Goal: Task Accomplishment & Management: Manage account settings

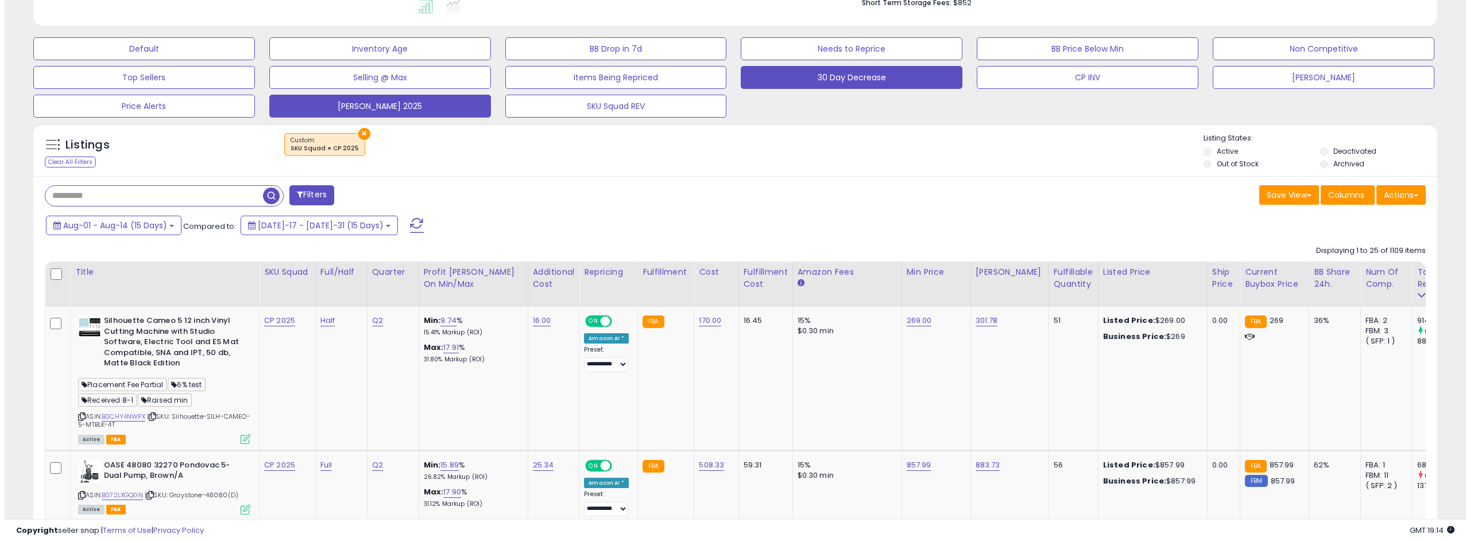
scroll to position [402, 0]
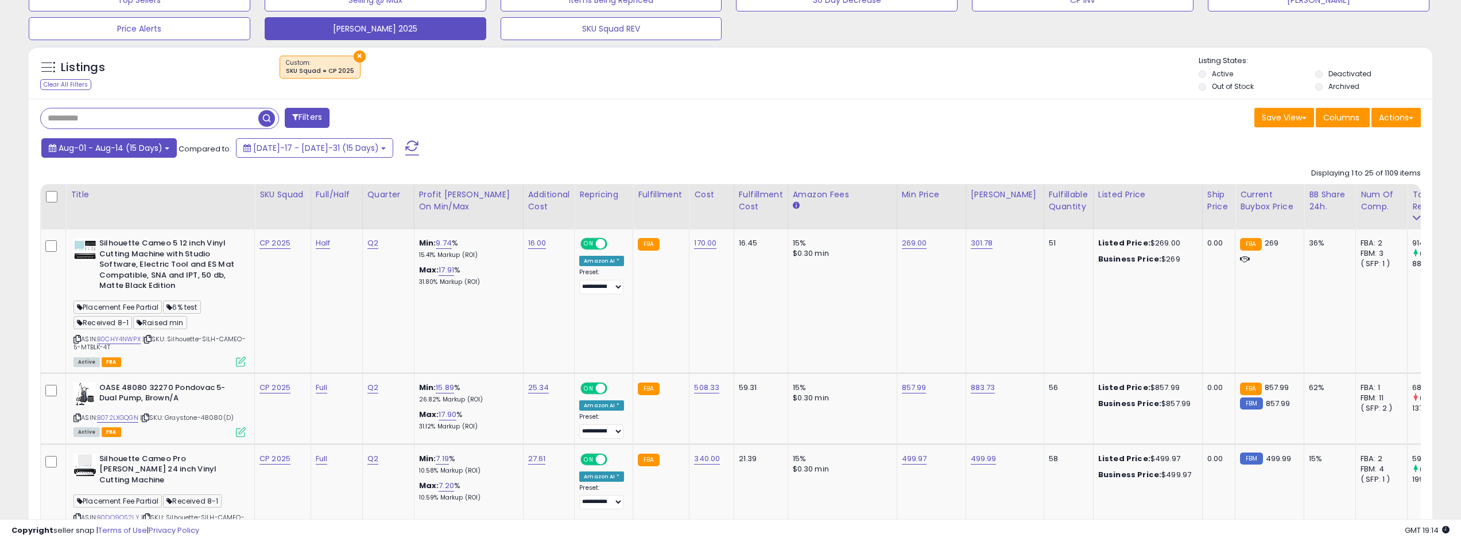
click at [161, 142] on span "Aug-01 - Aug-14 (15 Days)" at bounding box center [111, 147] width 104 height 11
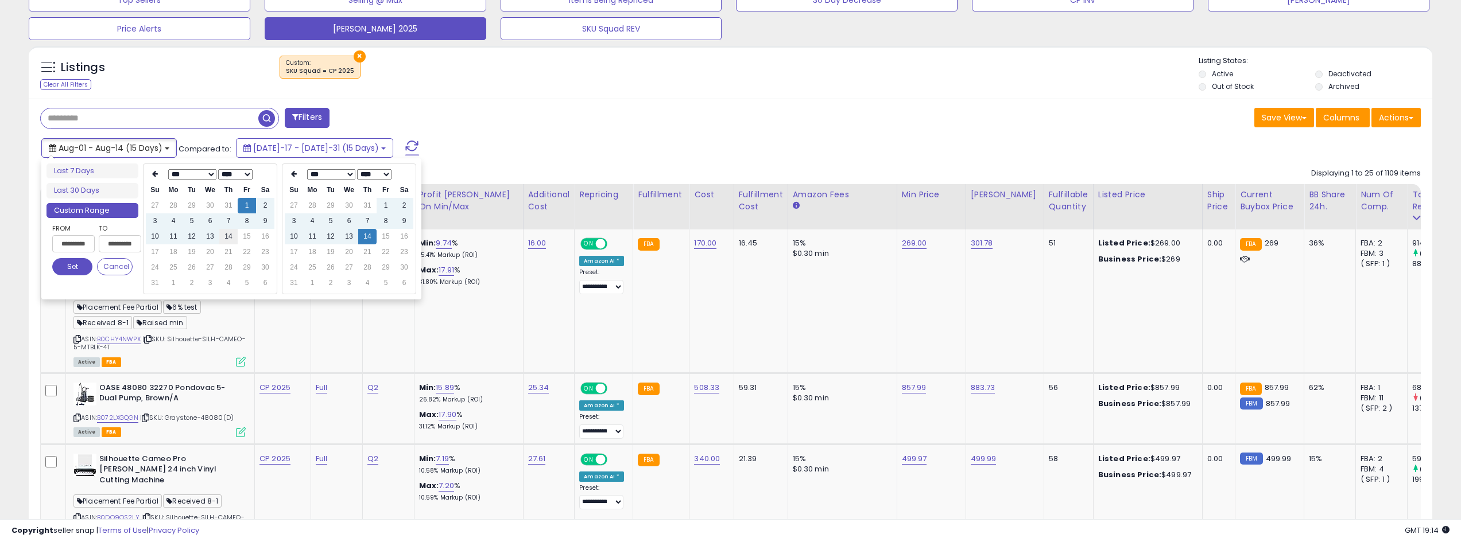
type input "**********"
click at [230, 239] on td "14" at bounding box center [228, 236] width 18 height 15
click at [86, 266] on button "Set" at bounding box center [72, 266] width 40 height 17
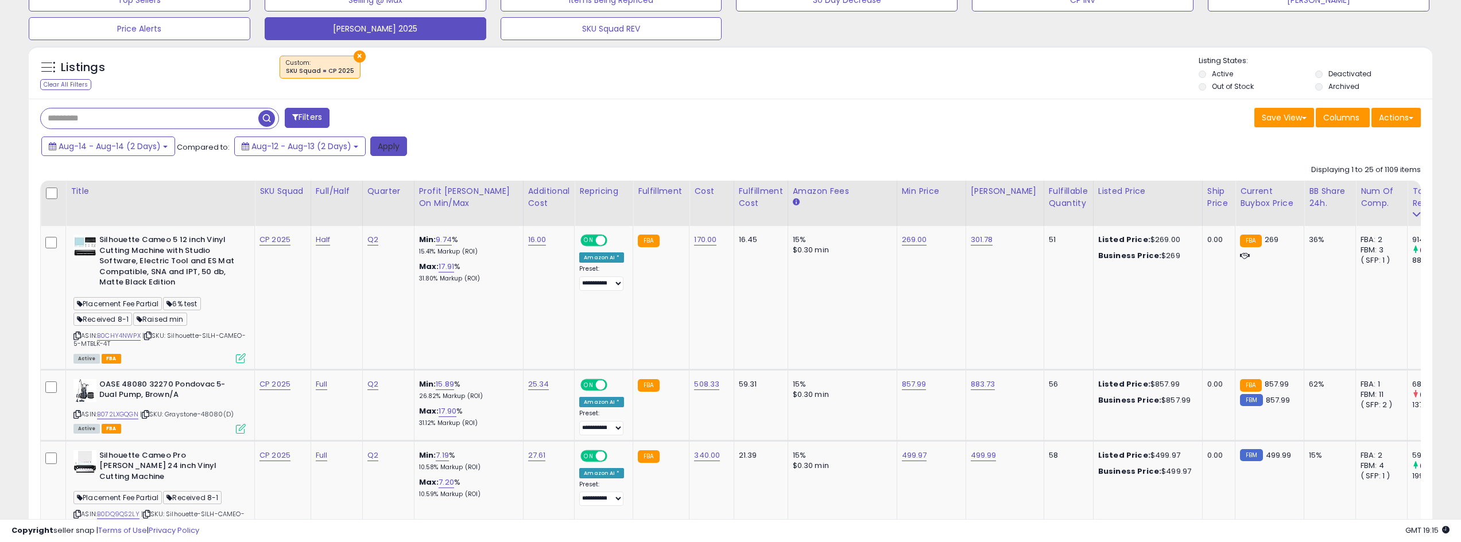
click at [396, 147] on button "Apply" at bounding box center [388, 147] width 37 height 20
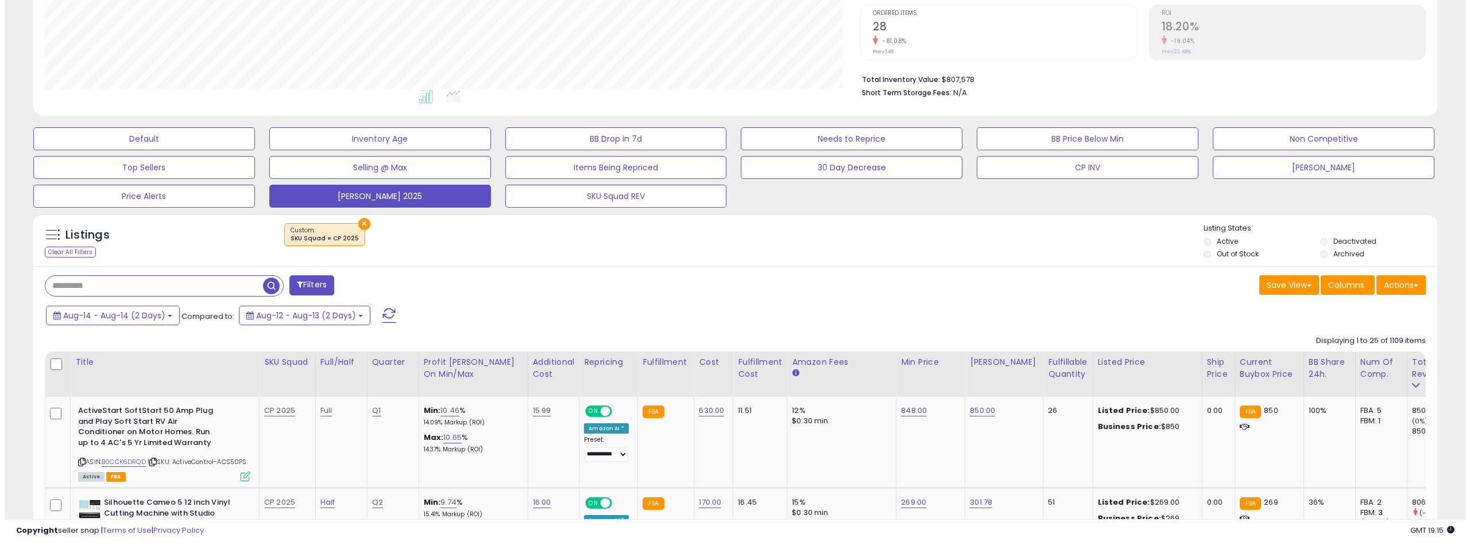
scroll to position [230, 0]
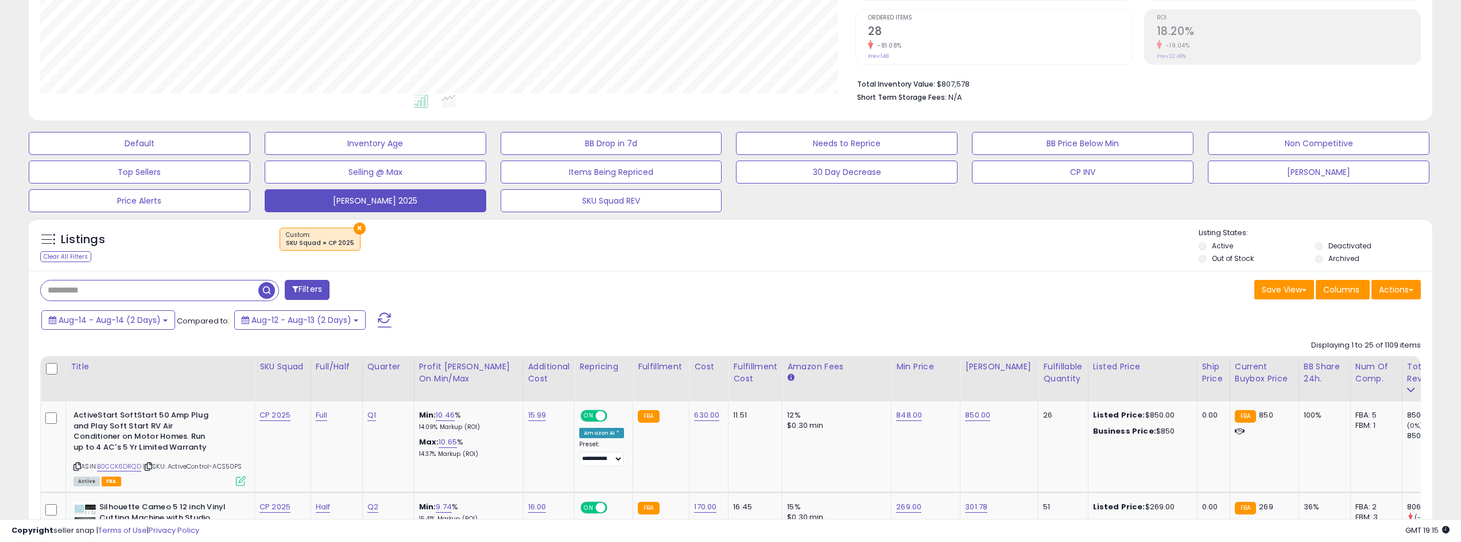
click at [382, 320] on span at bounding box center [385, 320] width 14 height 15
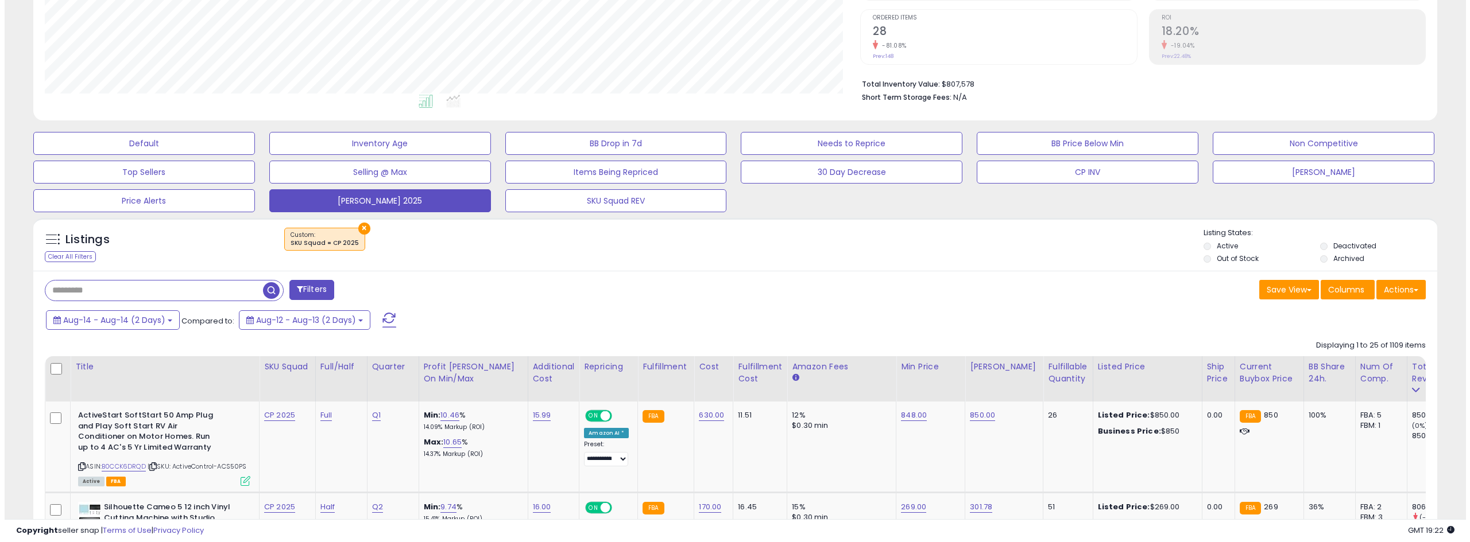
scroll to position [287, 0]
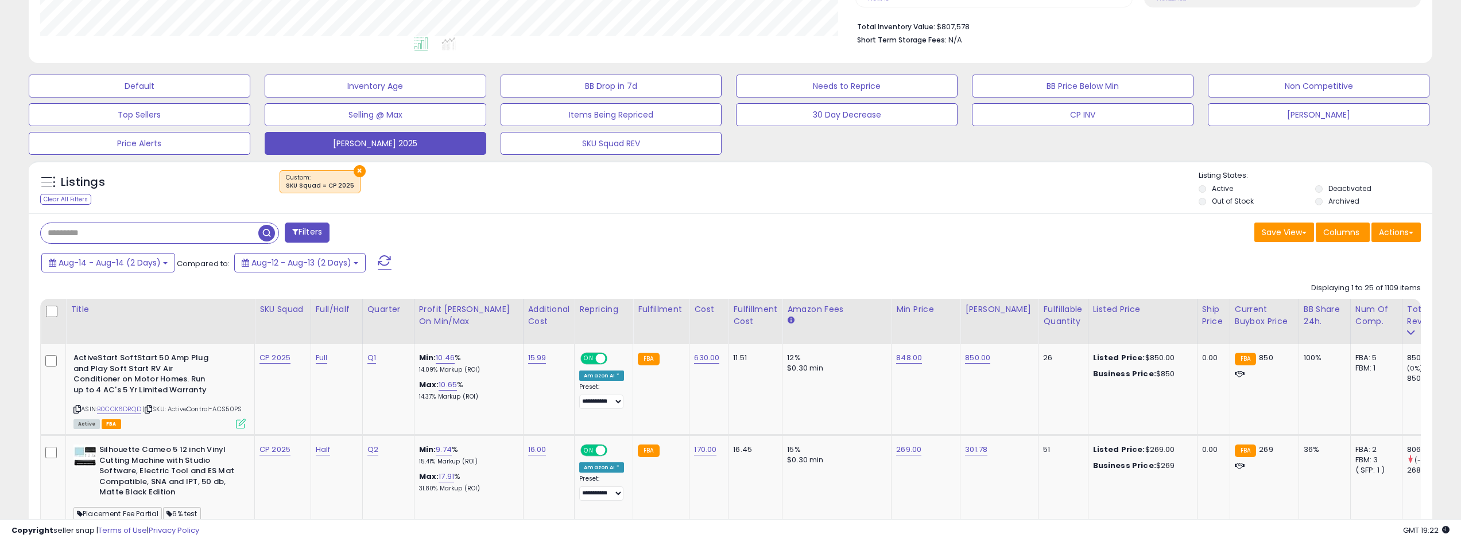
click at [367, 263] on span at bounding box center [383, 263] width 32 height 11
click at [370, 263] on button at bounding box center [384, 262] width 29 height 23
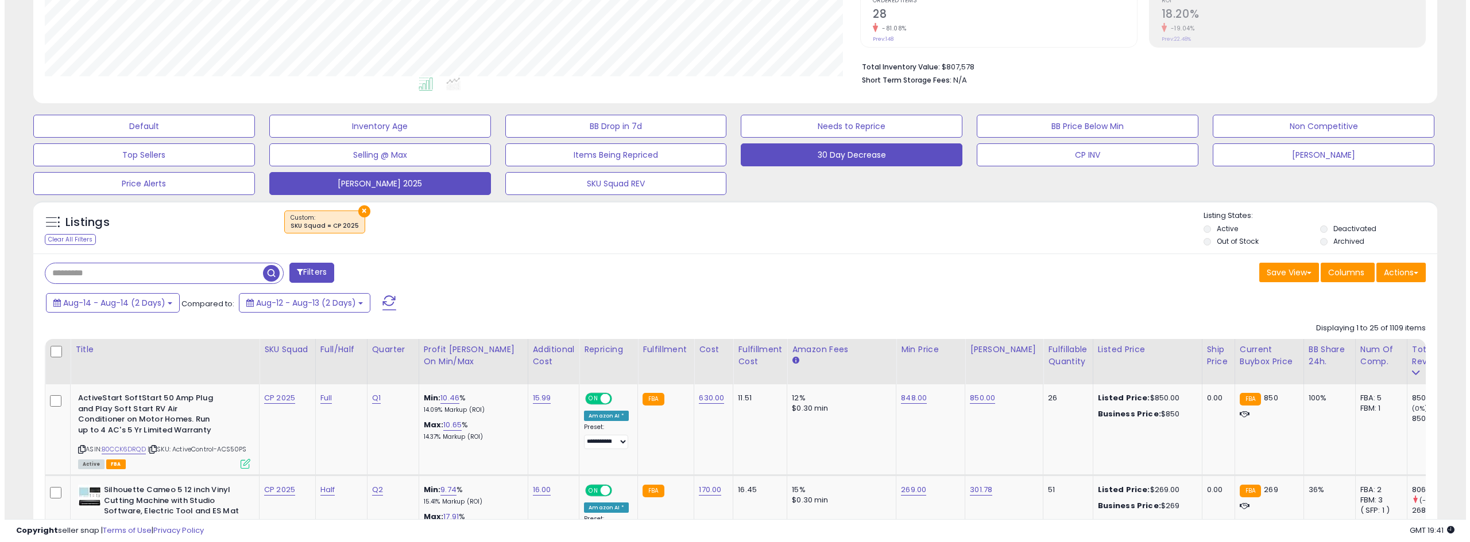
scroll to position [230, 0]
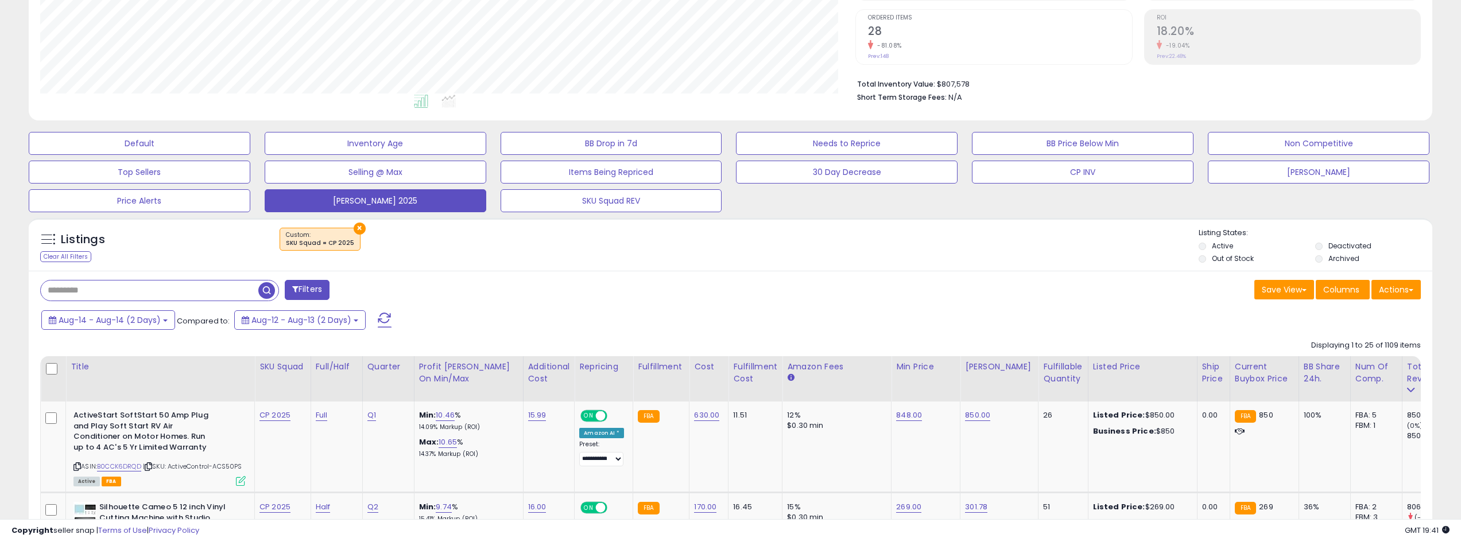
click at [373, 319] on button at bounding box center [384, 320] width 29 height 23
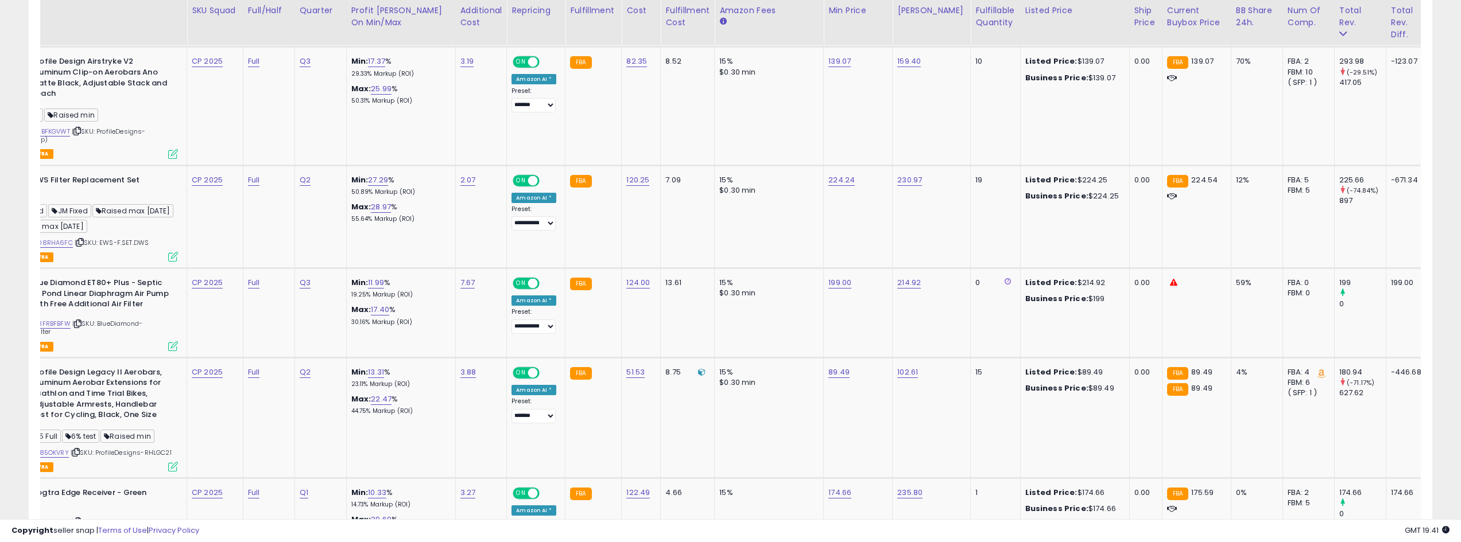
scroll to position [0, 0]
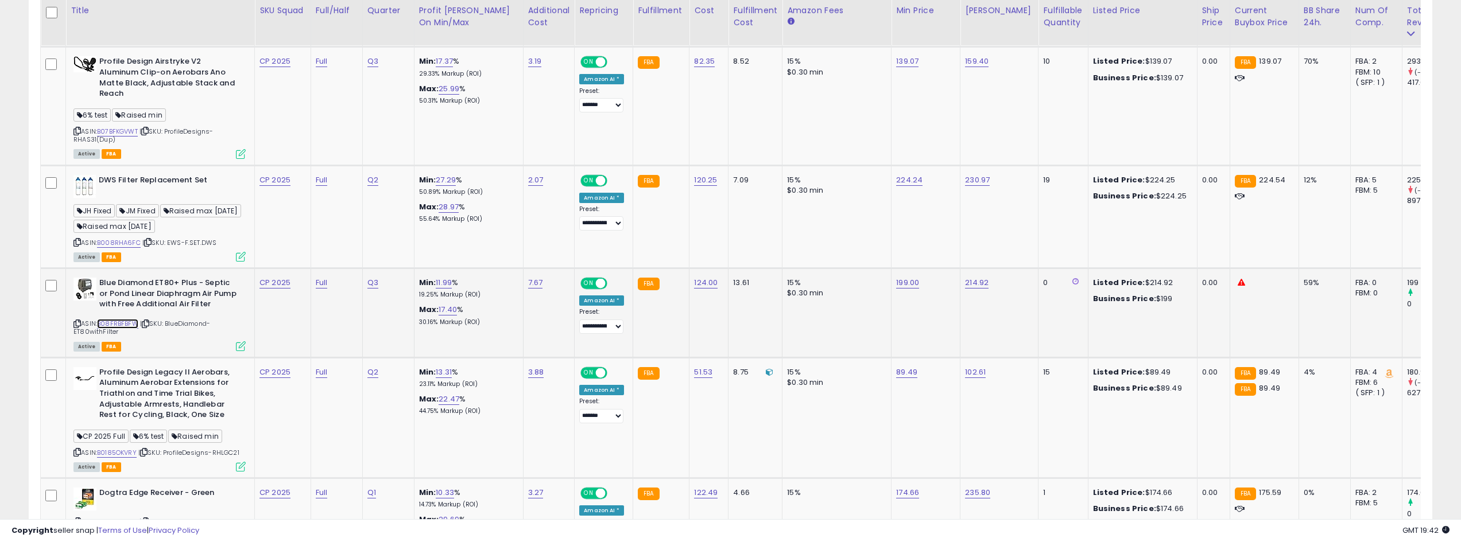
click at [134, 329] on link "B08FRBFBFW" at bounding box center [117, 324] width 41 height 10
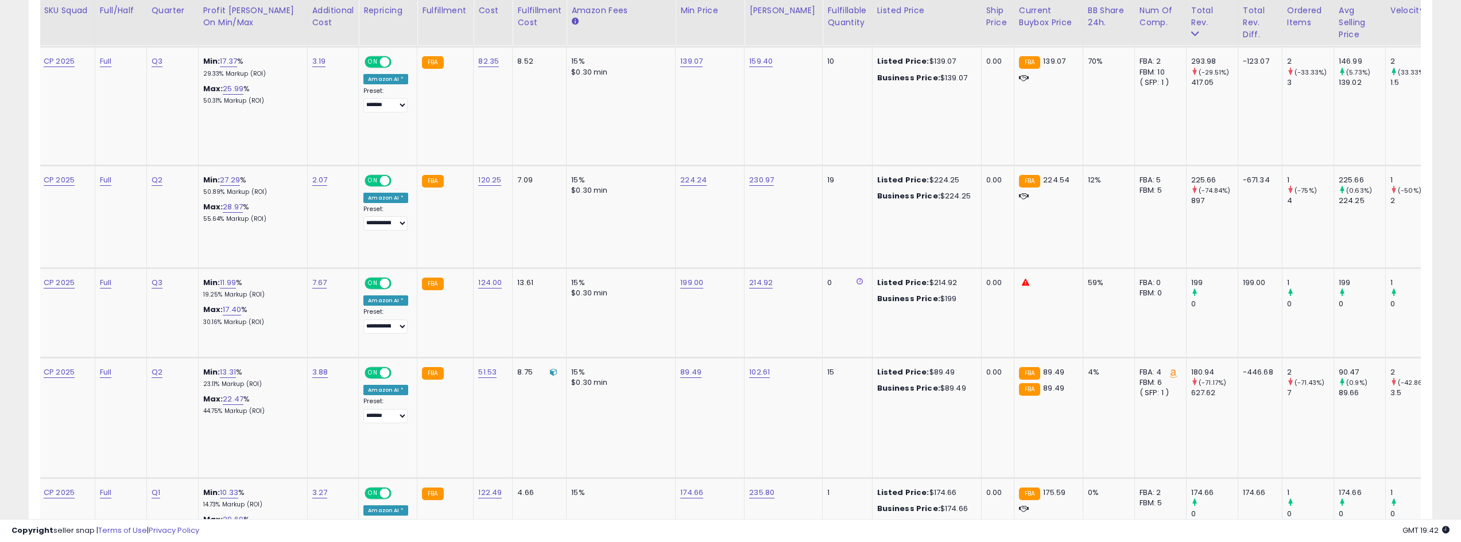
scroll to position [0, 224]
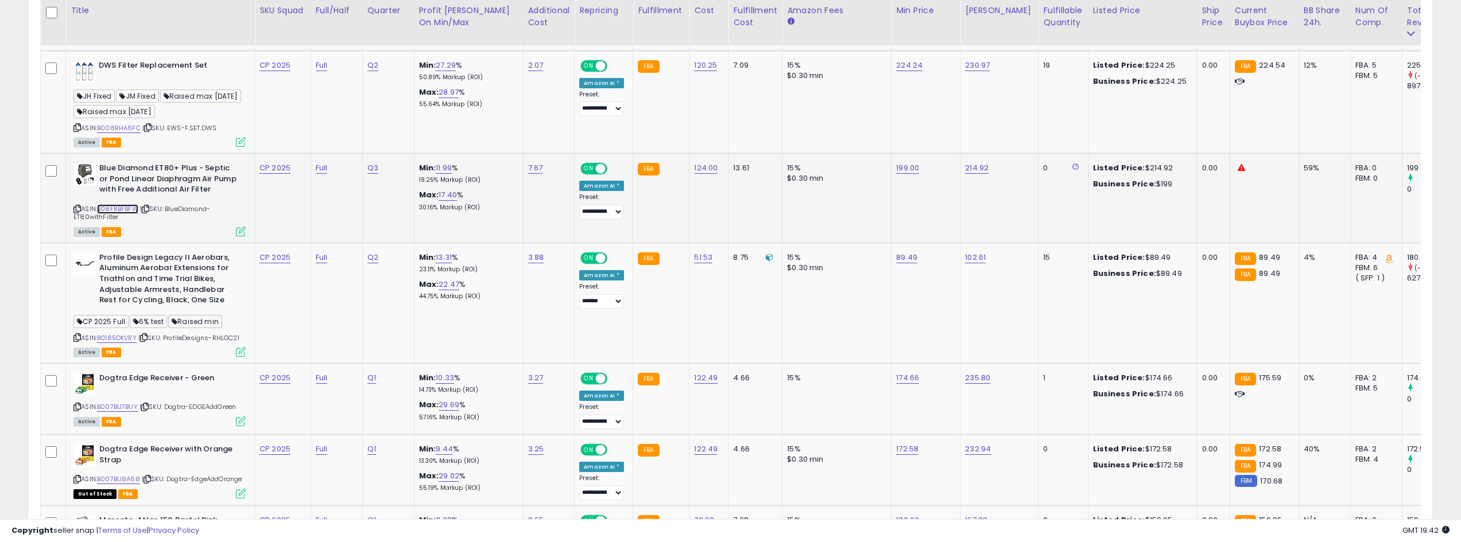
click at [121, 214] on link "B08FRBFBFW" at bounding box center [117, 209] width 41 height 10
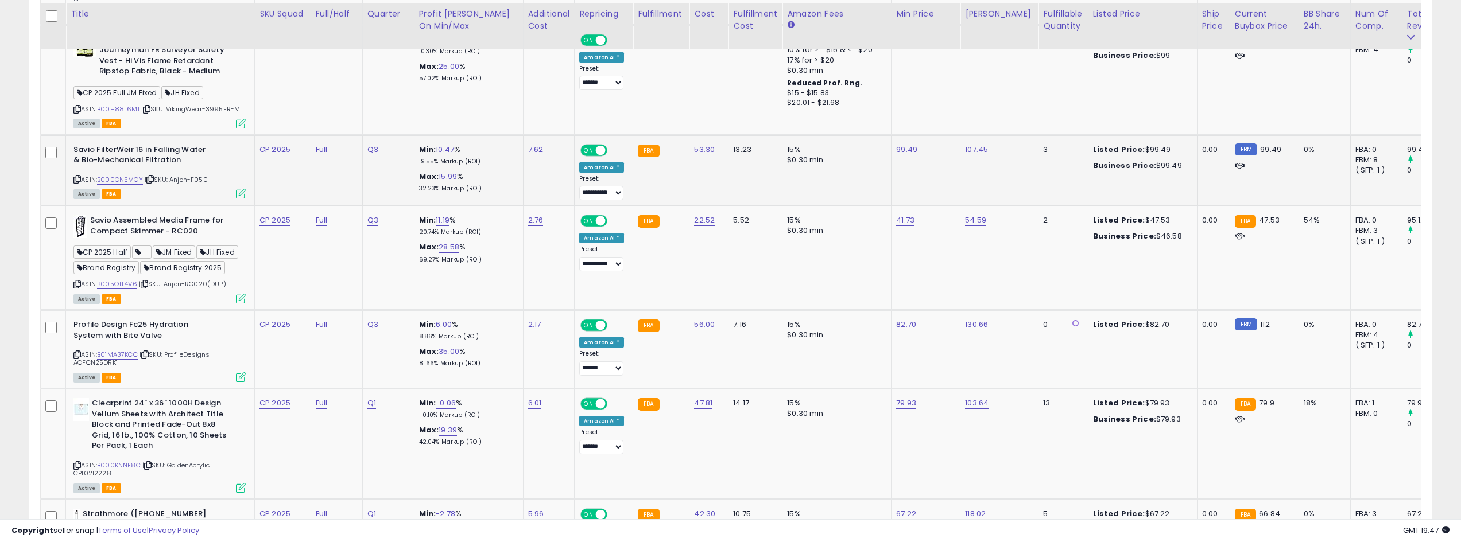
scroll to position [2067, 0]
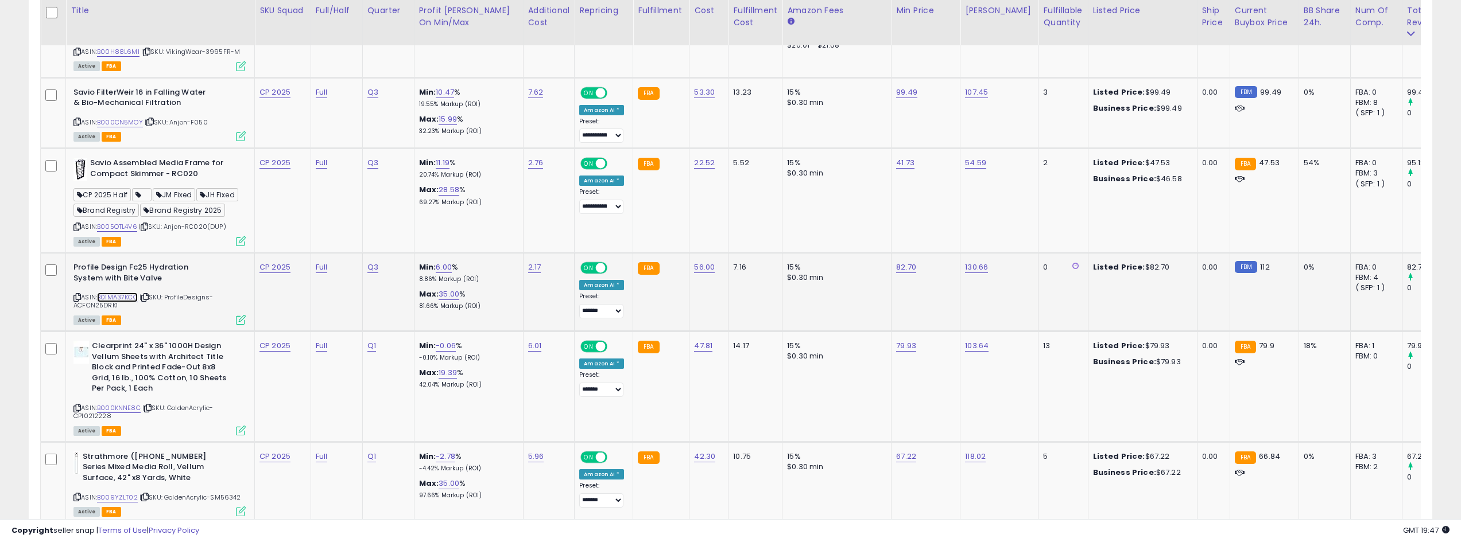
click at [133, 303] on link "B01MA37KCC" at bounding box center [117, 298] width 41 height 10
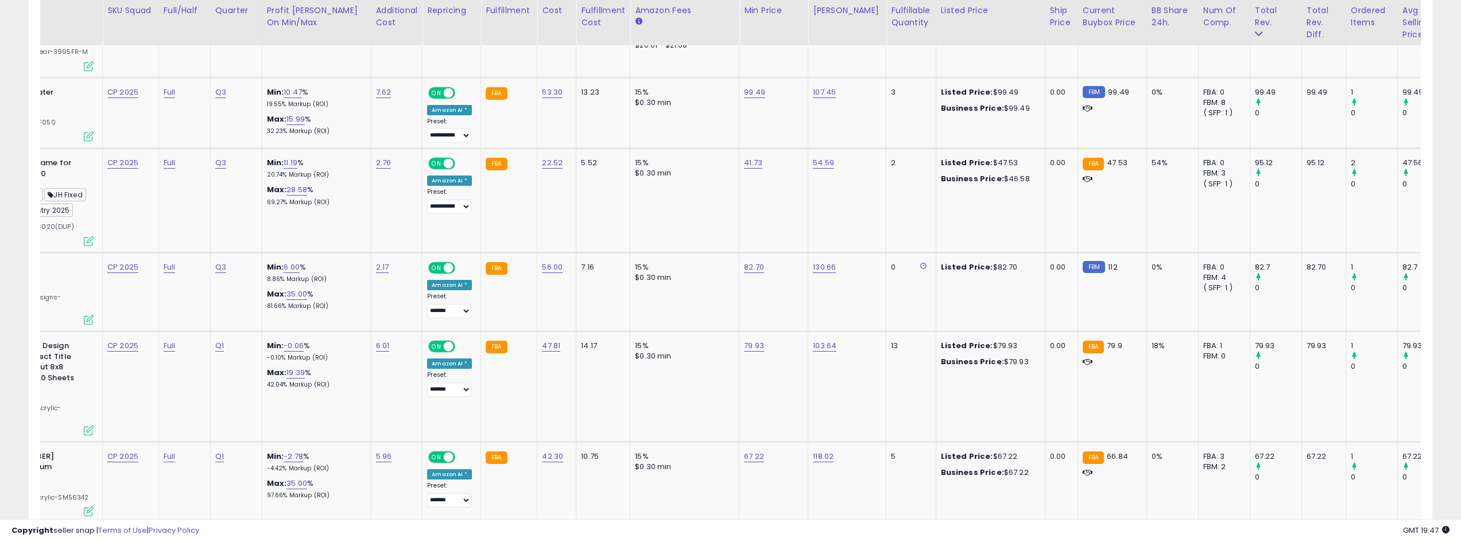
scroll to position [0, 0]
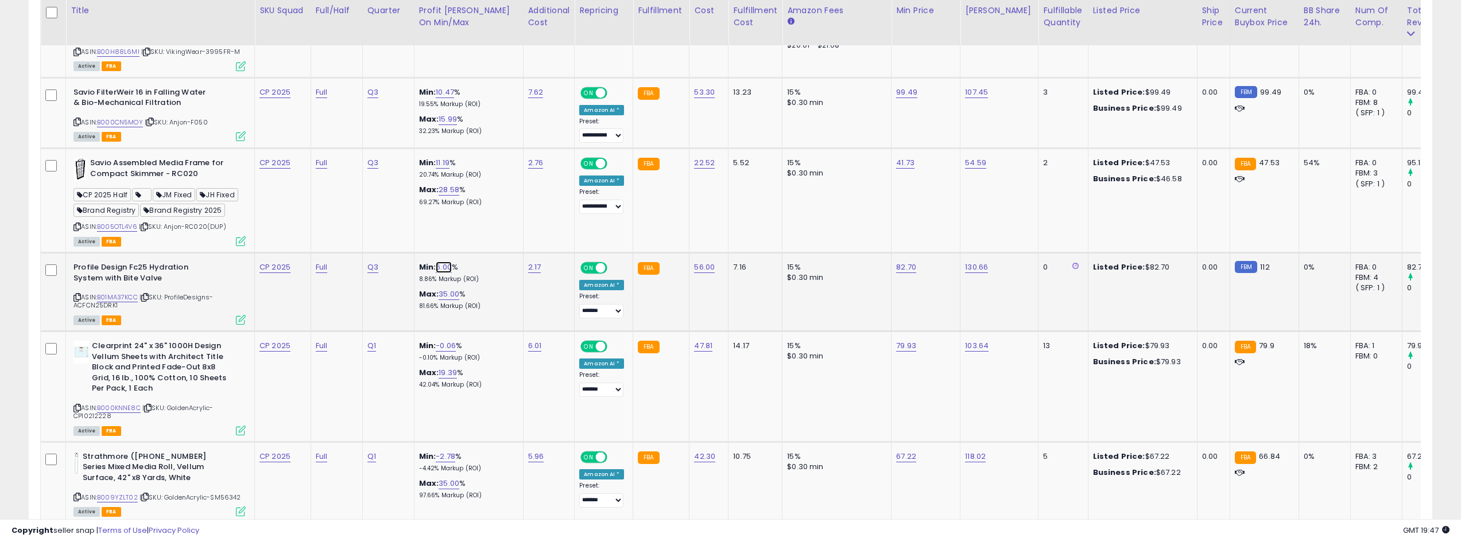
click at [444, 273] on link "6.00" at bounding box center [444, 267] width 16 height 11
type input "*"
type input "*****"
click button "submit" at bounding box center [479, 252] width 20 height 17
click at [453, 300] on link "35.00" at bounding box center [449, 294] width 21 height 11
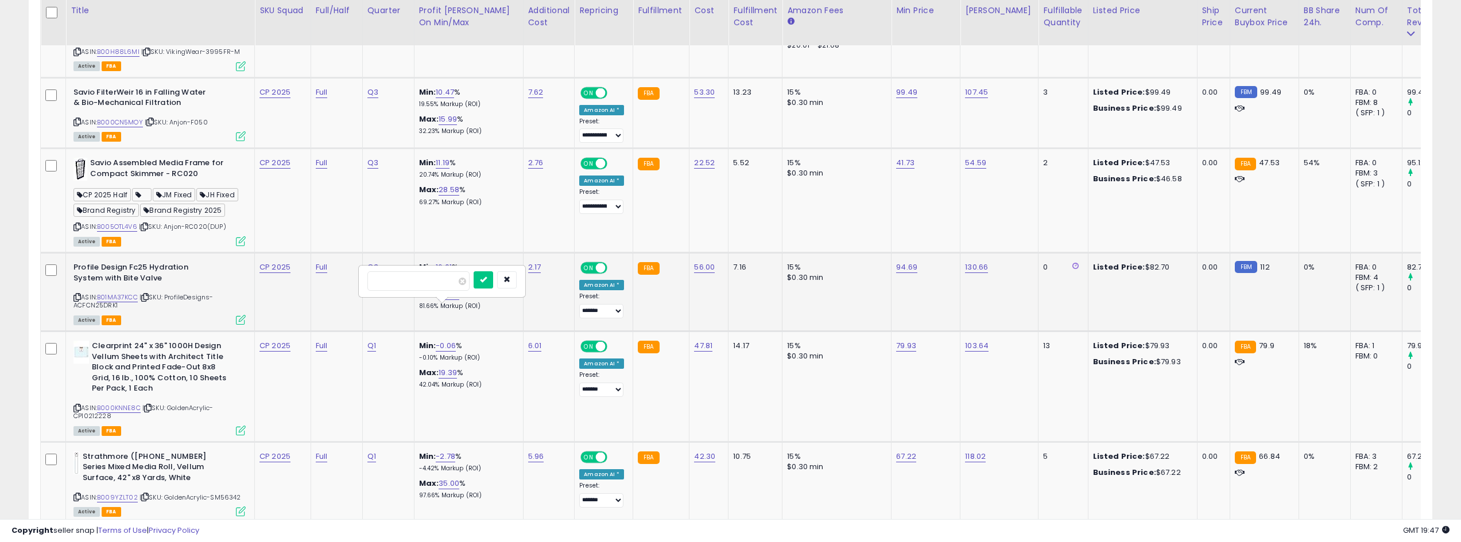
type input "*"
type input "**"
click at [493, 284] on button "submit" at bounding box center [484, 280] width 20 height 17
click at [445, 300] on link "25.00" at bounding box center [449, 294] width 21 height 11
type input "*"
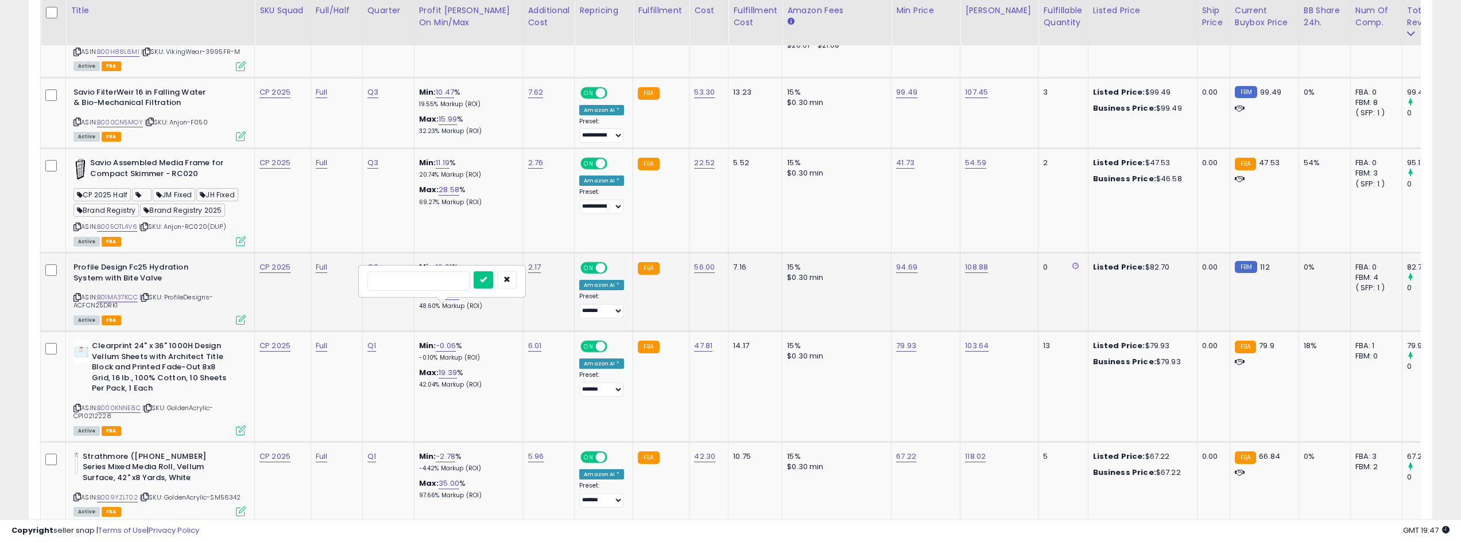
type input "**"
click at [487, 280] on icon "submit" at bounding box center [483, 279] width 7 height 7
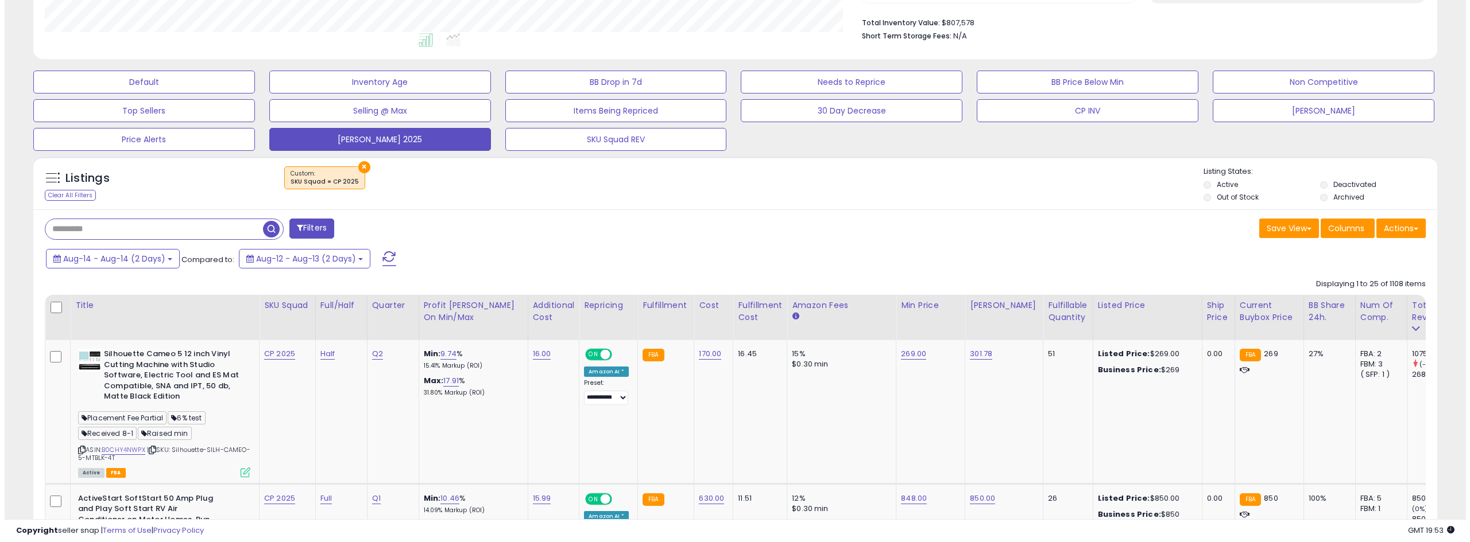
scroll to position [115, 0]
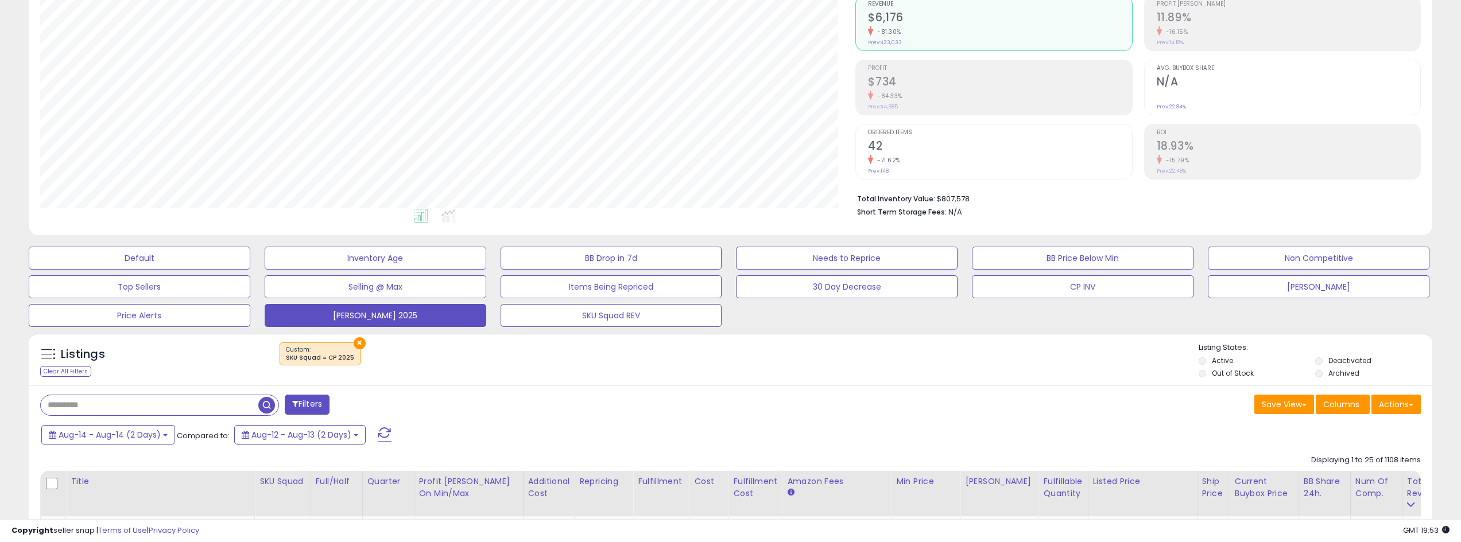
click at [328, 398] on button "Filters" at bounding box center [307, 405] width 45 height 20
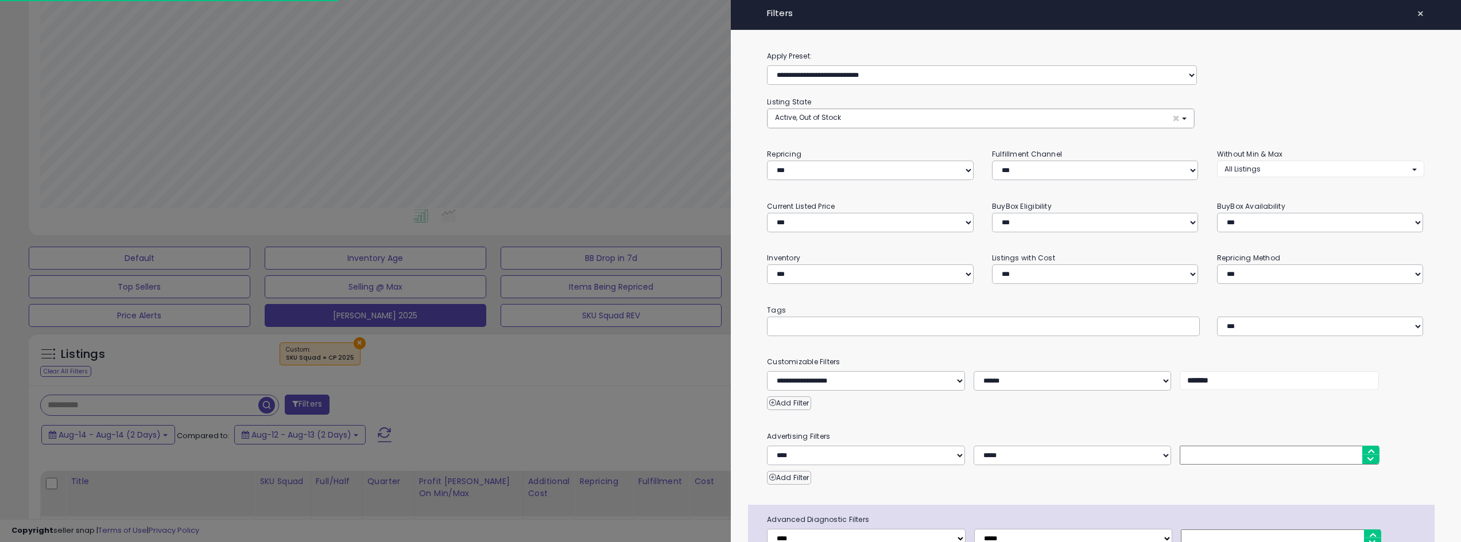
scroll to position [235, 820]
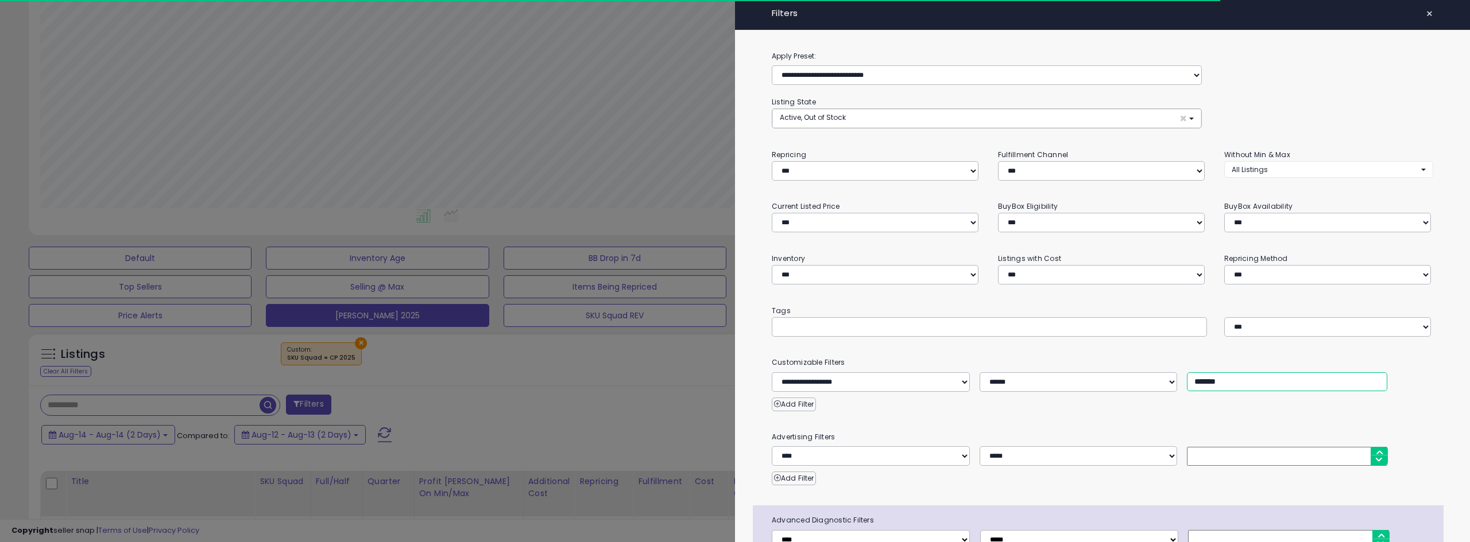
drag, startPoint x: 1200, startPoint y: 285, endPoint x: 1115, endPoint y: 284, distance: 85.0
click at [1115, 373] on div "**********" at bounding box center [1102, 383] width 679 height 20
type input "*******"
click at [616, 416] on div at bounding box center [735, 271] width 1470 height 542
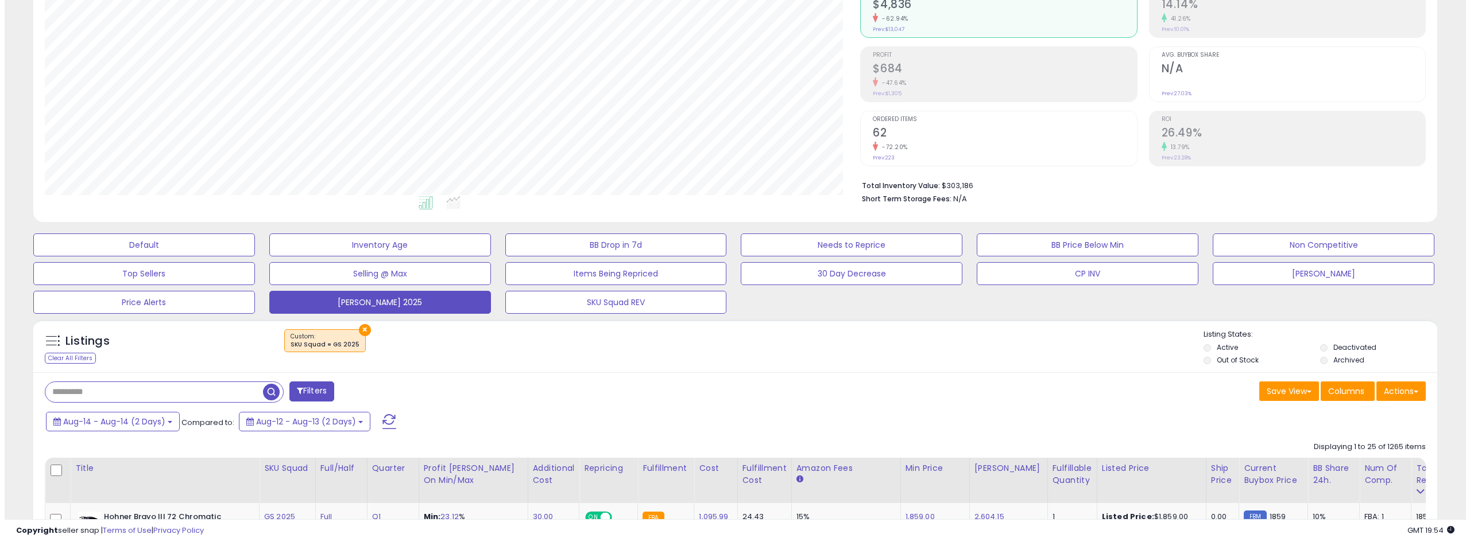
scroll to position [230, 0]
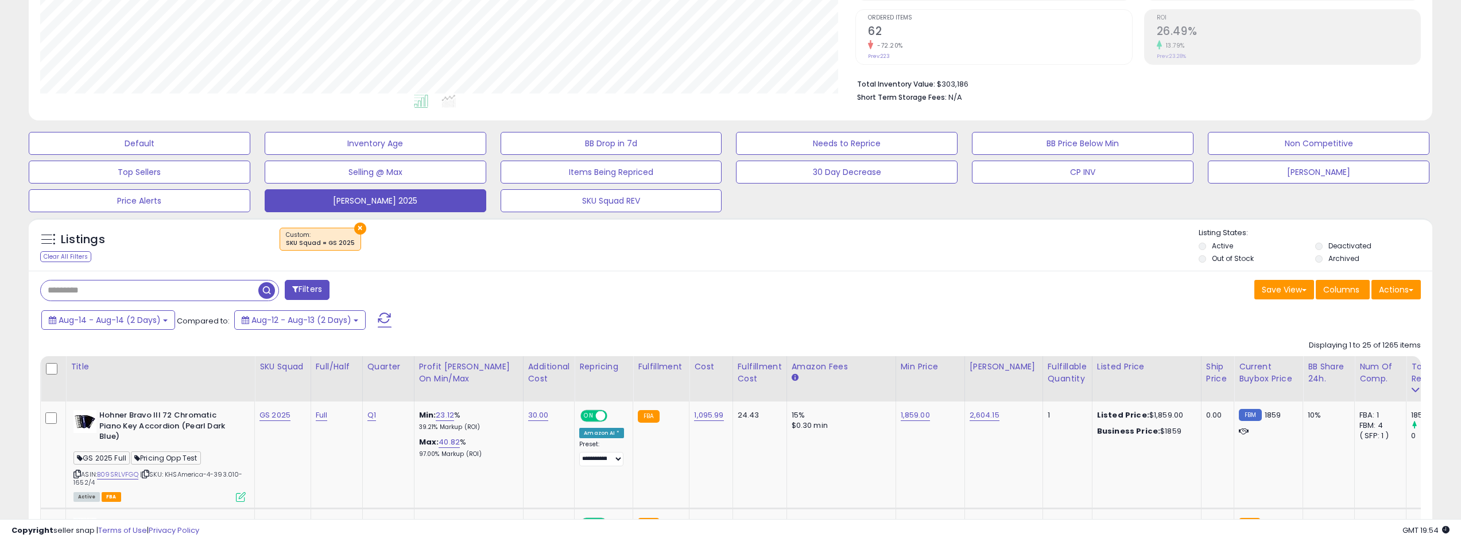
click at [313, 290] on button "Filters" at bounding box center [307, 290] width 45 height 20
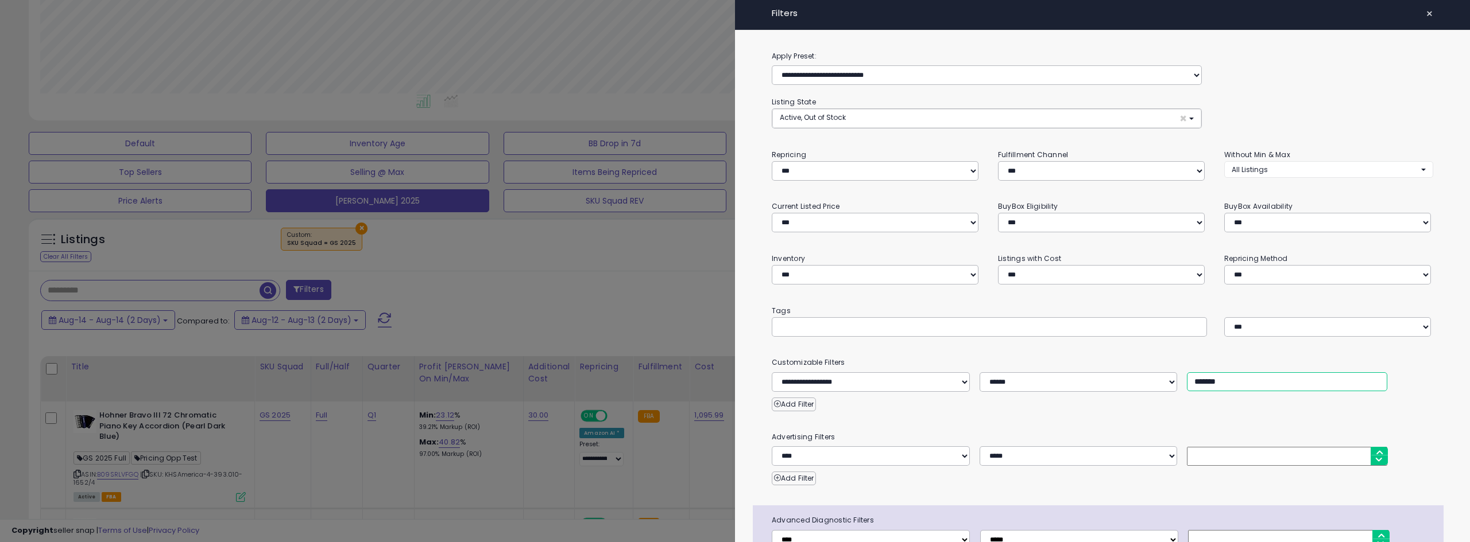
drag, startPoint x: 1199, startPoint y: 289, endPoint x: 1127, endPoint y: 290, distance: 71.8
click at [1127, 373] on div "**********" at bounding box center [1102, 383] width 679 height 20
type input "*******"
click at [462, 220] on div at bounding box center [735, 271] width 1470 height 542
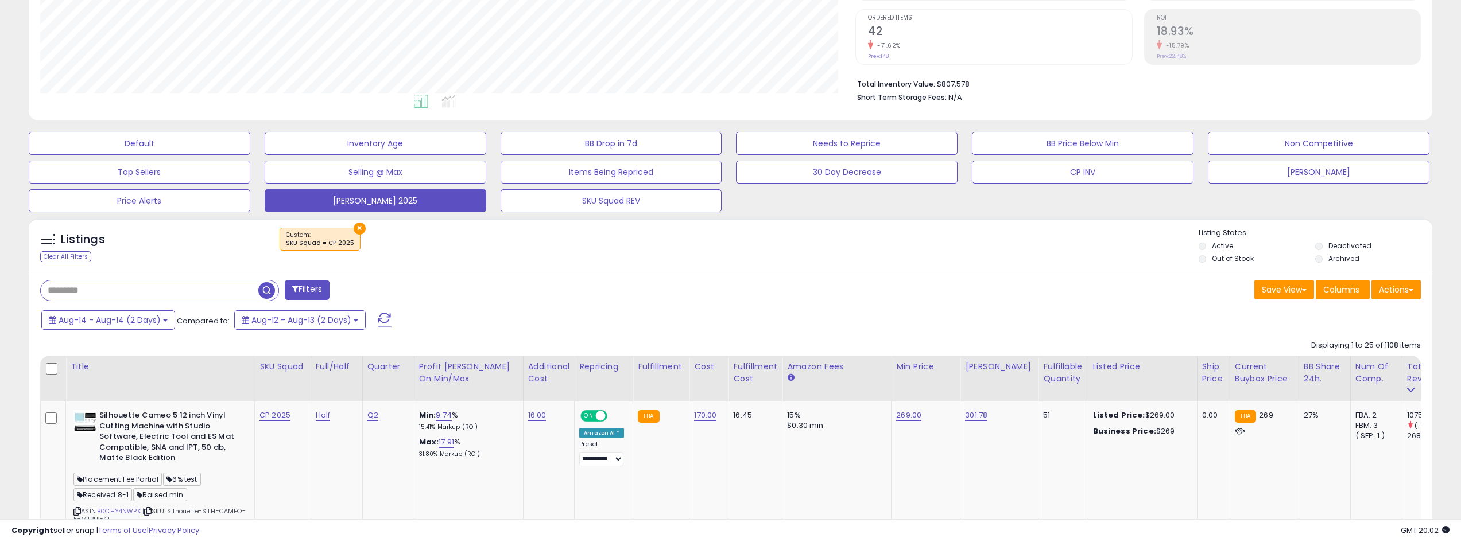
click at [381, 316] on span at bounding box center [385, 320] width 14 height 15
